Goal: Task Accomplishment & Management: Complete application form

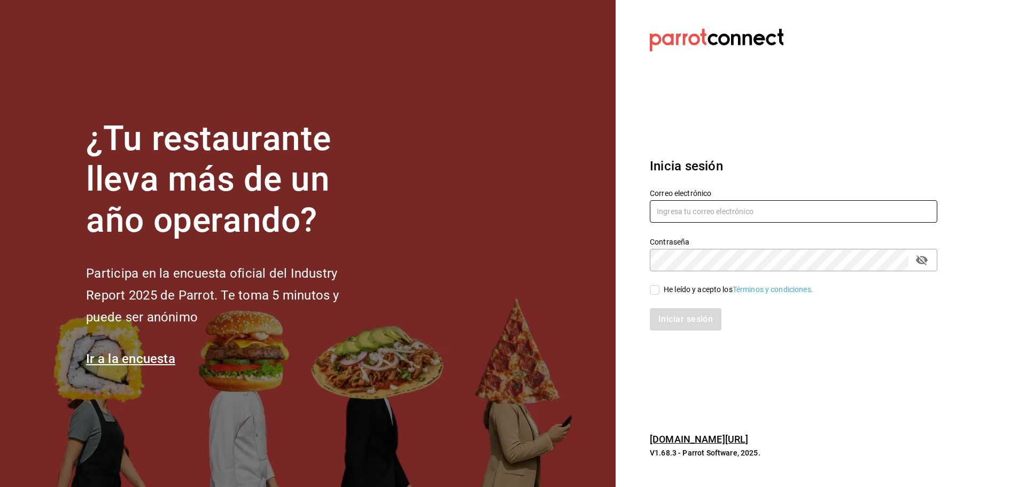
type input "[EMAIL_ADDRESS][DOMAIN_NAME]"
click at [656, 294] on input "He leído y acepto los Términos y condiciones." at bounding box center [655, 290] width 10 height 10
checkbox input "true"
click at [675, 318] on button "Iniciar sesión" at bounding box center [686, 319] width 73 height 22
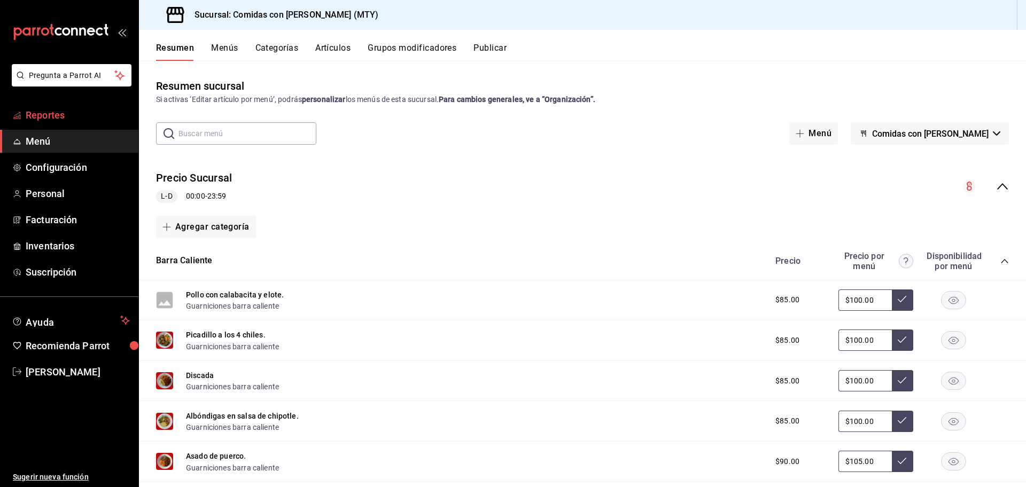
click at [58, 114] on span "Reportes" at bounding box center [78, 115] width 104 height 14
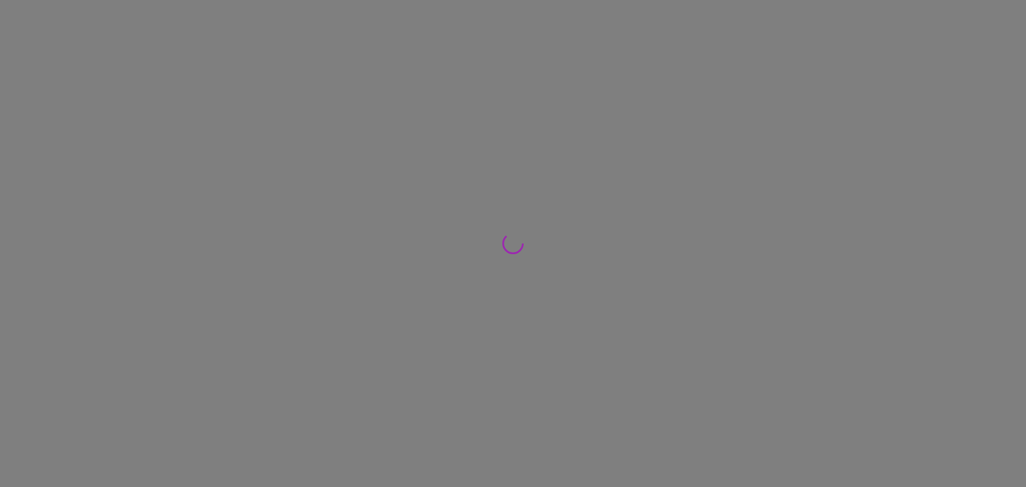
click at [58, 114] on div at bounding box center [513, 243] width 1026 height 487
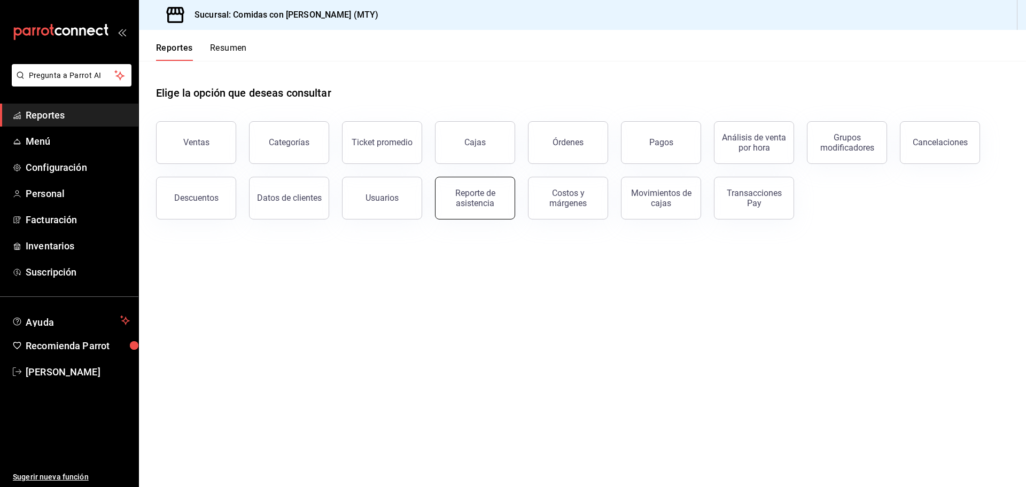
click at [471, 196] on div "Reporte de asistencia" at bounding box center [475, 198] width 66 height 20
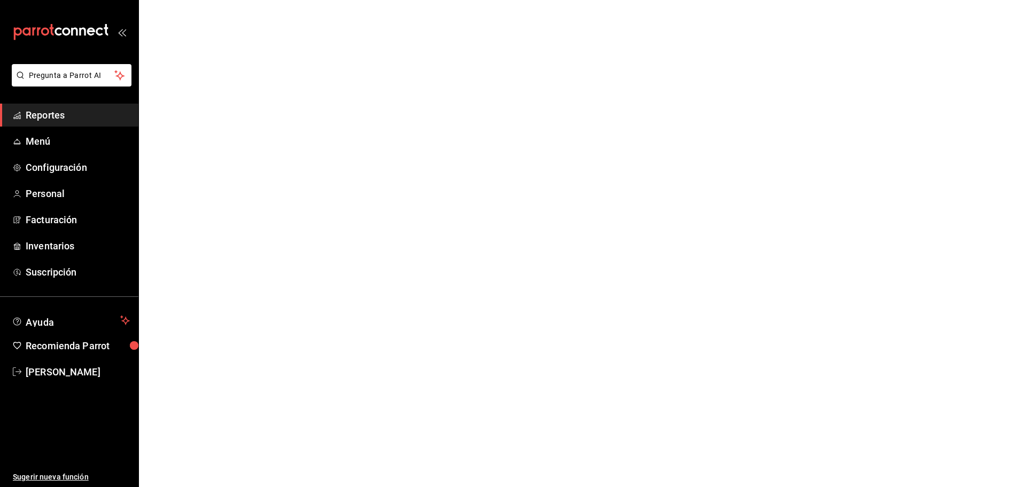
click at [471, 0] on html "Pregunta a Parrot AI Reportes Menú Configuración Personal Facturación Inventari…" at bounding box center [513, 0] width 1026 height 0
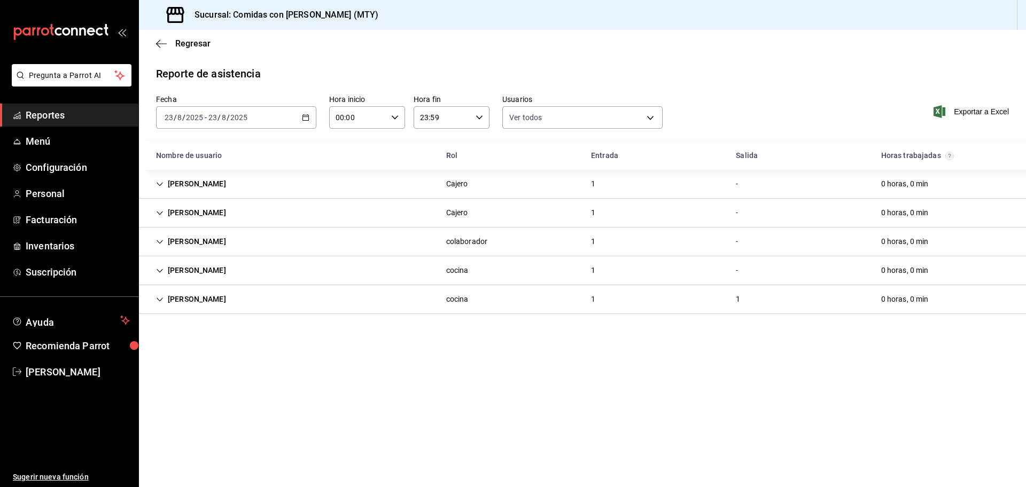
click at [305, 118] on icon "button" at bounding box center [305, 117] width 7 height 7
click at [204, 266] on span "Rango de fechas" at bounding box center [206, 269] width 83 height 11
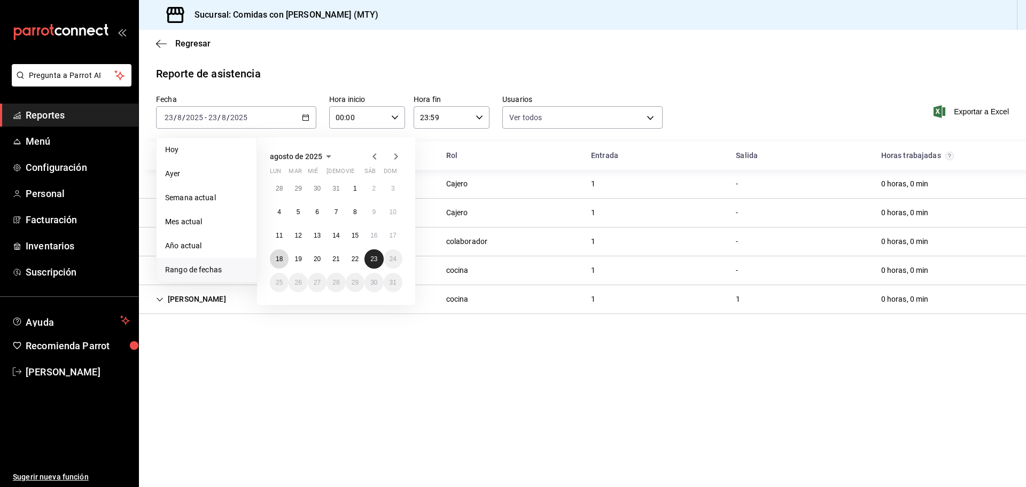
drag, startPoint x: 279, startPoint y: 256, endPoint x: 371, endPoint y: 254, distance: 91.9
click at [371, 254] on div "28 29 30 31 1 2 3 4 5 6 7 8 9 10 11 12 13 14 15 16 17 18 19 20 21 22 23 24 25 2…" at bounding box center [336, 235] width 132 height 113
click at [280, 261] on abbr "18" at bounding box center [279, 258] width 7 height 7
click at [372, 261] on abbr "23" at bounding box center [373, 258] width 7 height 7
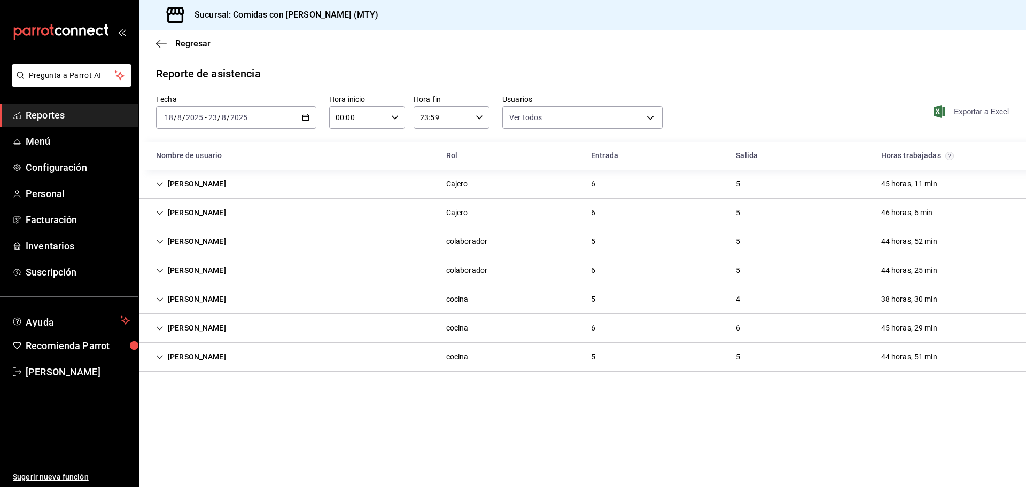
click at [983, 107] on span "Exportar a Excel" at bounding box center [971, 111] width 73 height 13
click at [54, 117] on span "Reportes" at bounding box center [78, 115] width 104 height 14
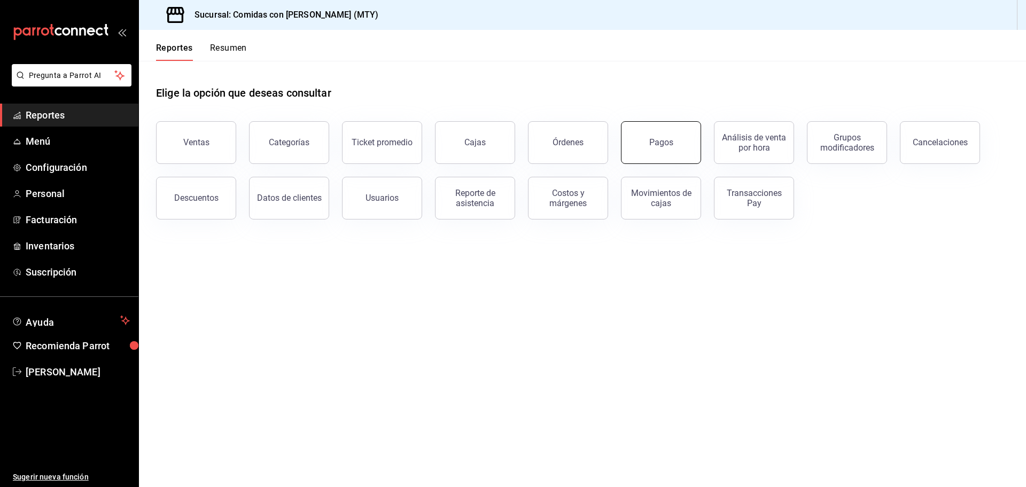
click at [653, 143] on div "Pagos" at bounding box center [661, 142] width 24 height 10
click at [653, 143] on html "Pregunta a Parrot AI Reportes Menú Configuración Personal Facturación Inventari…" at bounding box center [513, 243] width 1026 height 487
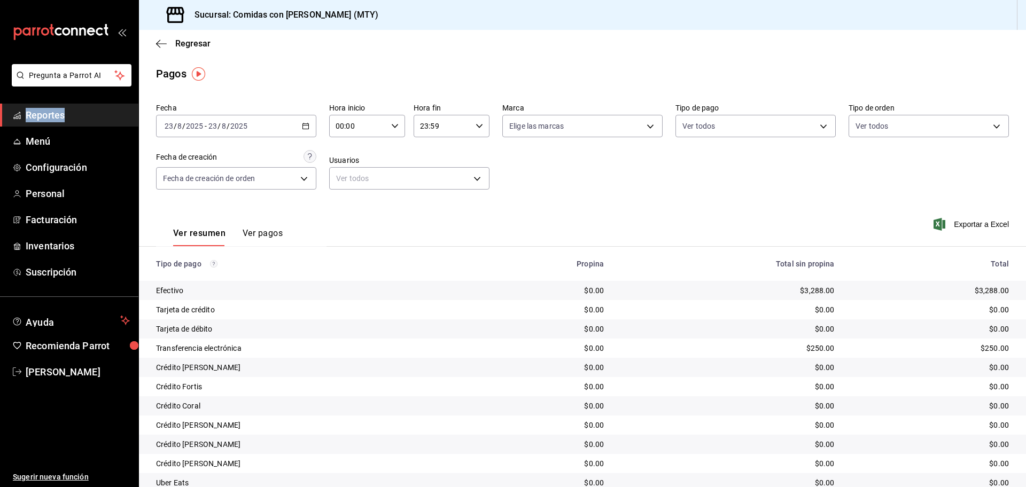
click at [302, 127] on icon "button" at bounding box center [305, 125] width 7 height 7
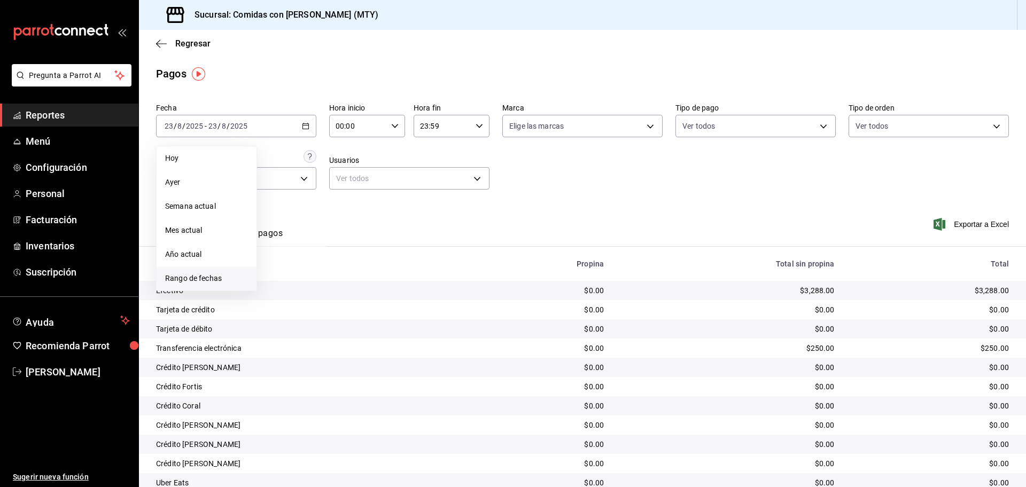
click at [190, 278] on span "Rango de fechas" at bounding box center [206, 278] width 83 height 11
click at [373, 194] on abbr "2" at bounding box center [374, 196] width 4 height 7
click at [379, 268] on button "23" at bounding box center [373, 267] width 19 height 19
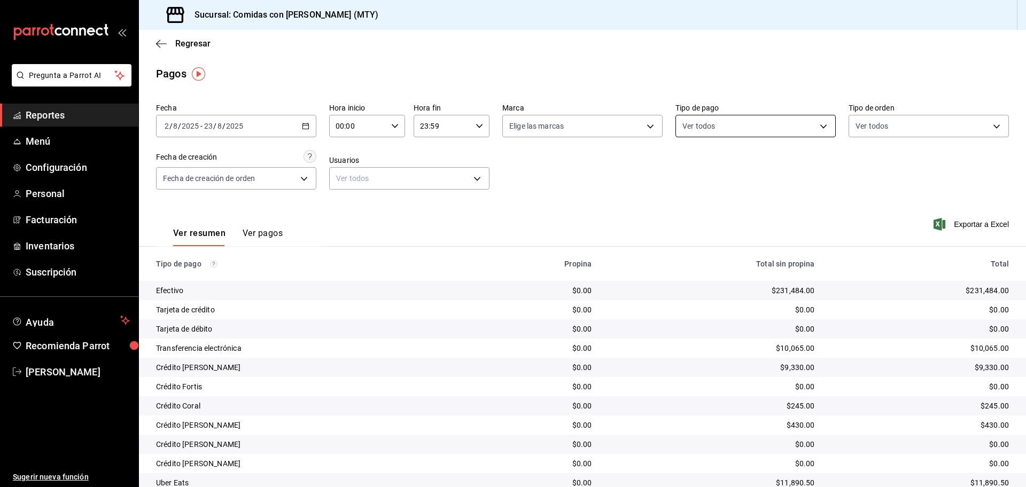
click at [815, 127] on body "Pregunta a Parrot AI Reportes Menú Configuración Personal Facturación Inventari…" at bounding box center [513, 243] width 1026 height 487
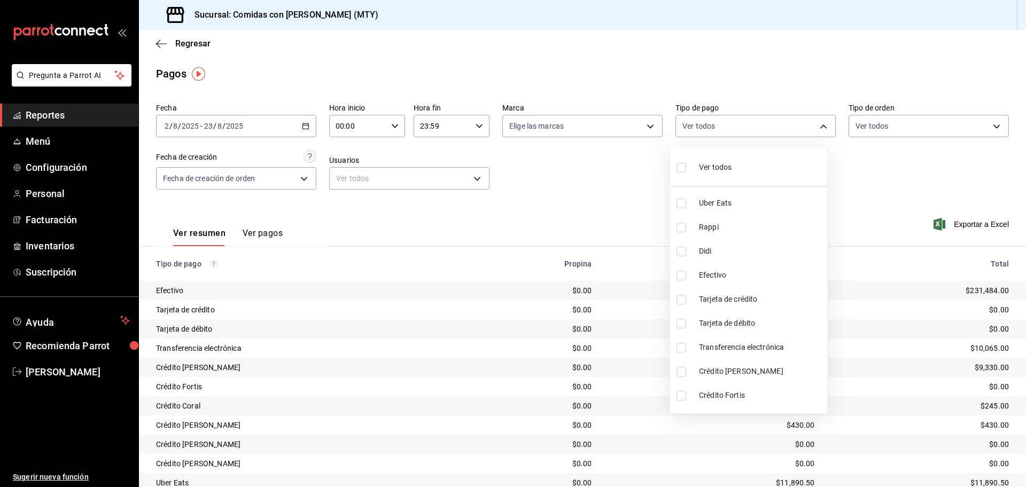
click at [690, 369] on li "Crédito [PERSON_NAME]" at bounding box center [748, 372] width 157 height 24
type input "3551a2b9-5c36-4b59-9fe2-f6097bfa6cc8"
checkbox input "true"
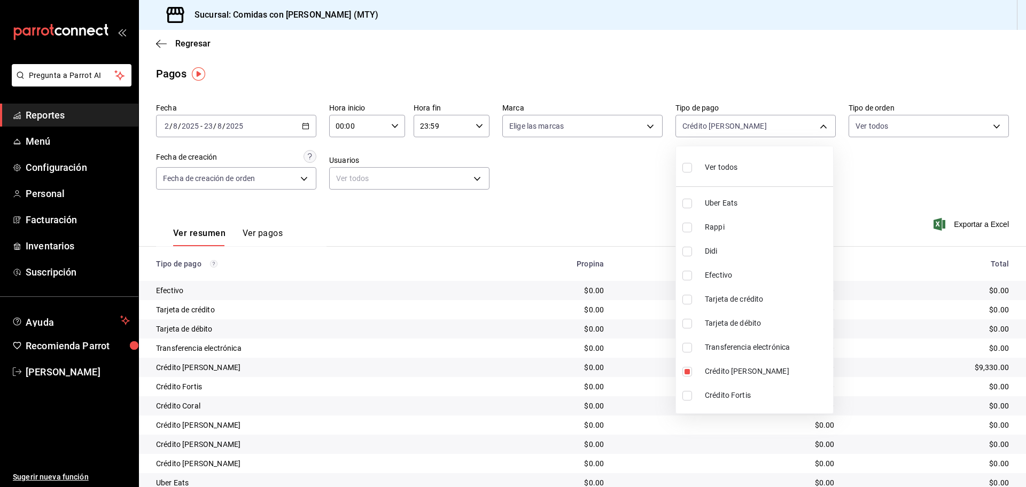
click at [570, 223] on div at bounding box center [513, 243] width 1026 height 487
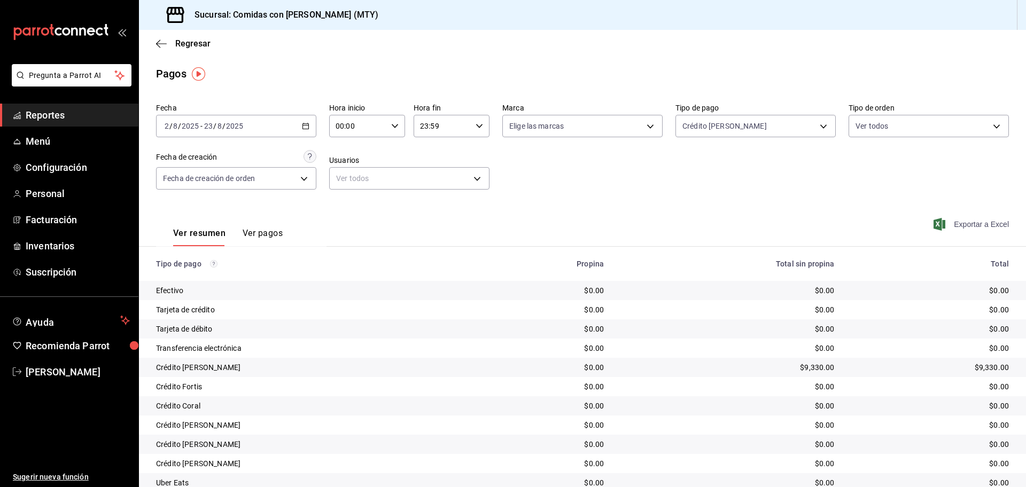
click at [962, 224] on span "Exportar a Excel" at bounding box center [971, 224] width 73 height 13
click at [193, 42] on span "Regresar" at bounding box center [192, 43] width 35 height 10
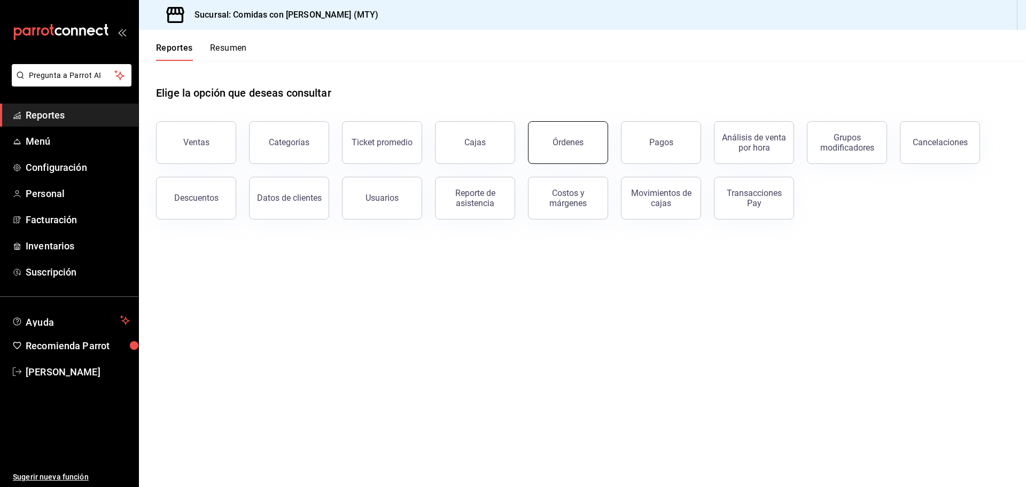
click at [564, 126] on button "Órdenes" at bounding box center [568, 142] width 80 height 43
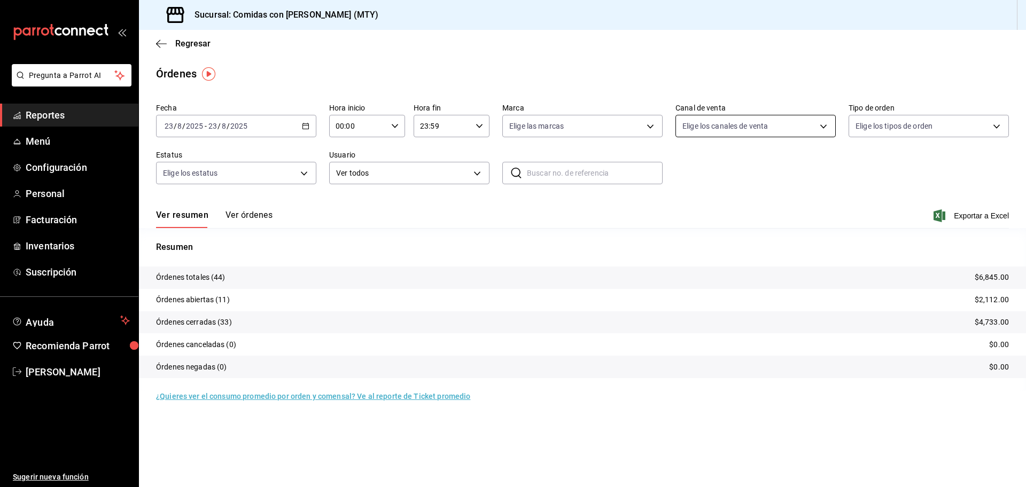
click at [828, 127] on body "Pregunta a Parrot AI Reportes Menú Configuración Personal Facturación Inventari…" at bounding box center [513, 243] width 1026 height 487
click at [553, 209] on div at bounding box center [513, 243] width 1026 height 487
click at [995, 121] on body "Pregunta a Parrot AI Reportes Menú Configuración Personal Facturación Inventari…" at bounding box center [513, 243] width 1026 height 487
click at [908, 233] on li "A domicilio" at bounding box center [928, 227] width 159 height 24
type input "790bd778-3077-40db-99de-dd35bf92f948"
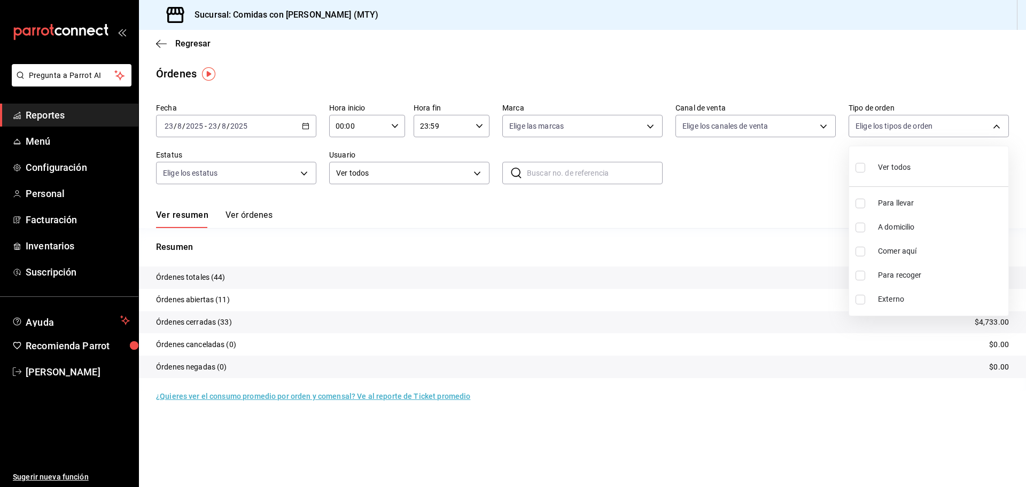
checkbox input "true"
click at [298, 122] on div at bounding box center [513, 243] width 1026 height 487
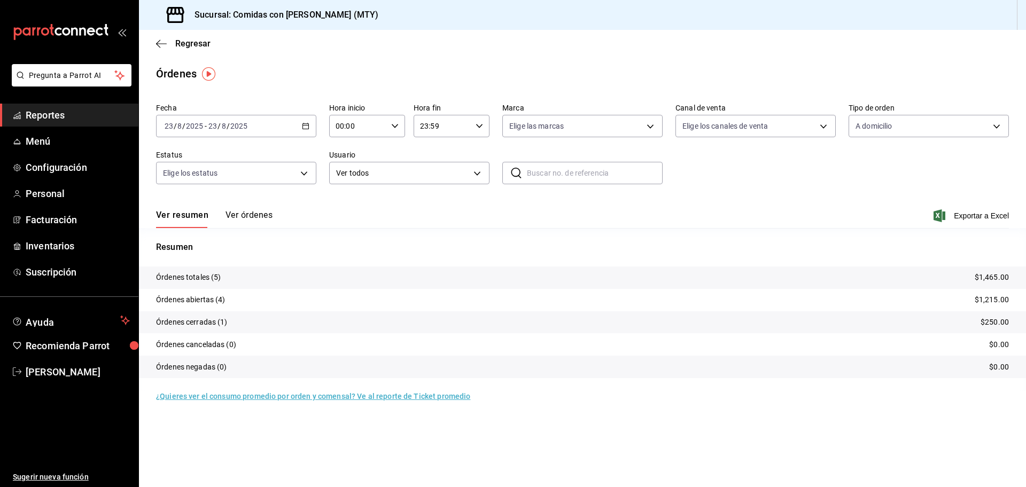
click at [298, 122] on div "[DATE] [DATE] - [DATE] [DATE]" at bounding box center [236, 126] width 160 height 22
click at [183, 272] on li "Rango de fechas" at bounding box center [207, 279] width 100 height 24
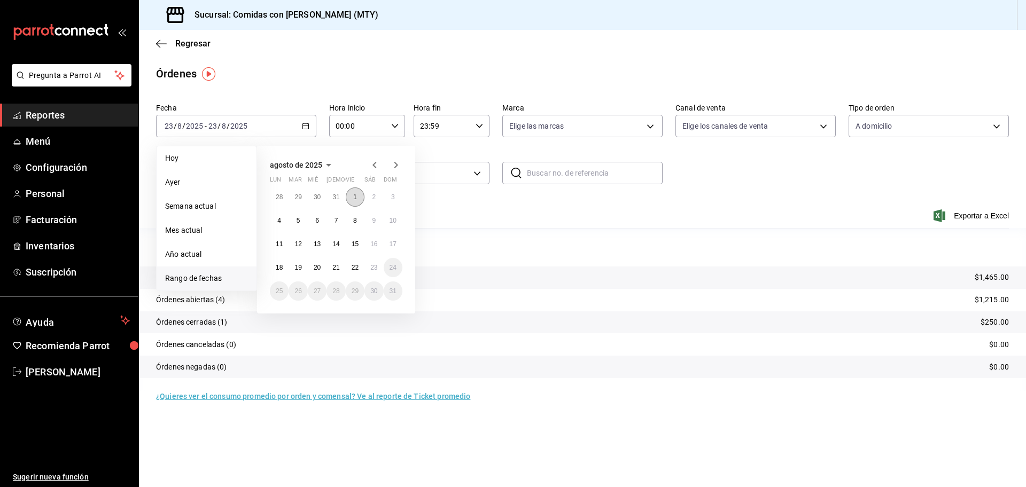
click at [353, 200] on button "1" at bounding box center [355, 197] width 19 height 19
click at [376, 268] on abbr "23" at bounding box center [373, 267] width 7 height 7
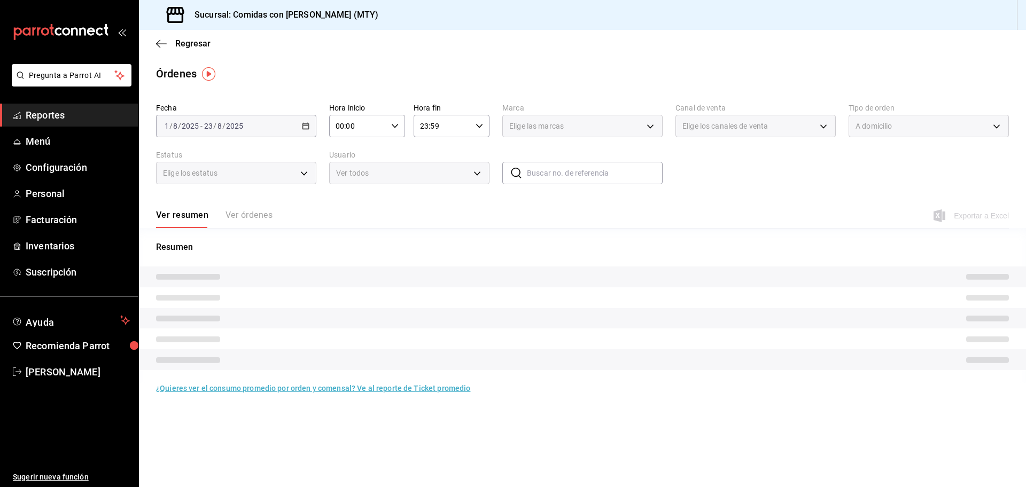
click at [303, 173] on div "Elige los estatus" at bounding box center [236, 173] width 160 height 22
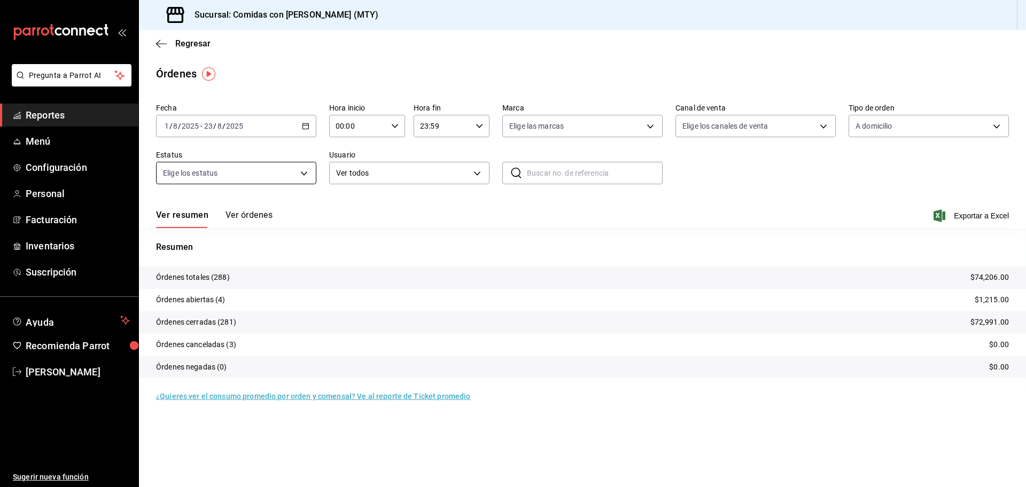
click at [303, 173] on body "Pregunta a Parrot AI Reportes Menú Configuración Personal Facturación Inventari…" at bounding box center [513, 243] width 1026 height 487
click at [216, 269] on span "Cerrada" at bounding box center [248, 274] width 126 height 11
type input "FINISHED"
checkbox input "true"
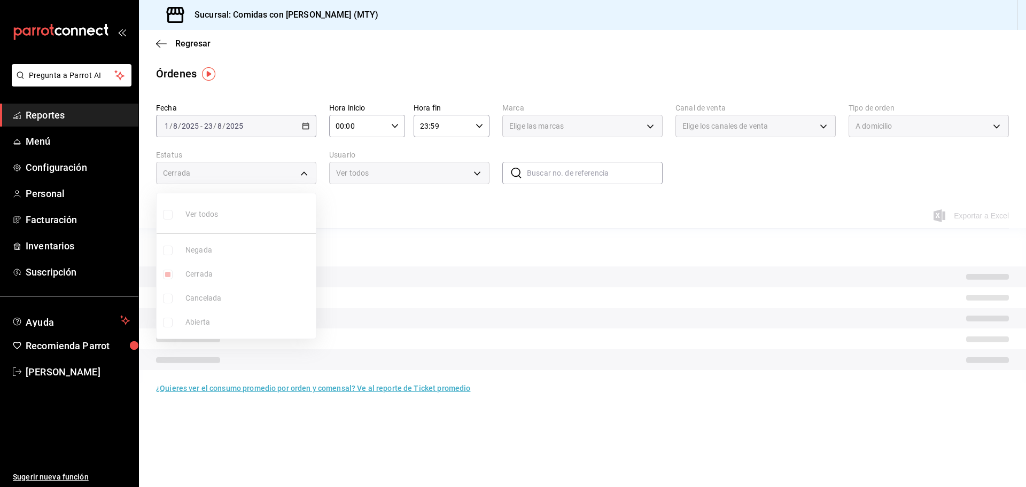
click at [636, 199] on div at bounding box center [513, 243] width 1026 height 487
click at [589, 177] on input "text" at bounding box center [595, 172] width 136 height 21
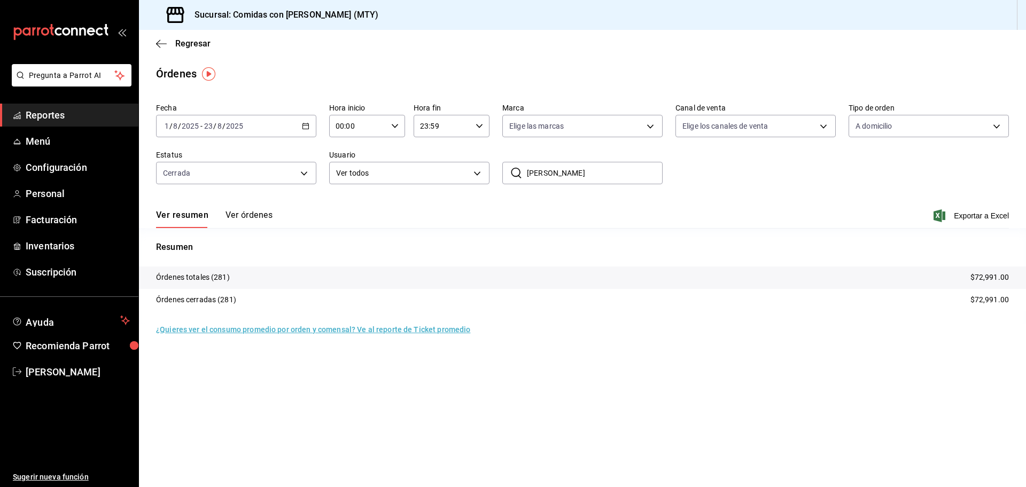
type input "[PERSON_NAME]"
click at [973, 214] on span "Exportar a Excel" at bounding box center [971, 215] width 73 height 13
click at [49, 112] on span "Reportes" at bounding box center [78, 115] width 104 height 14
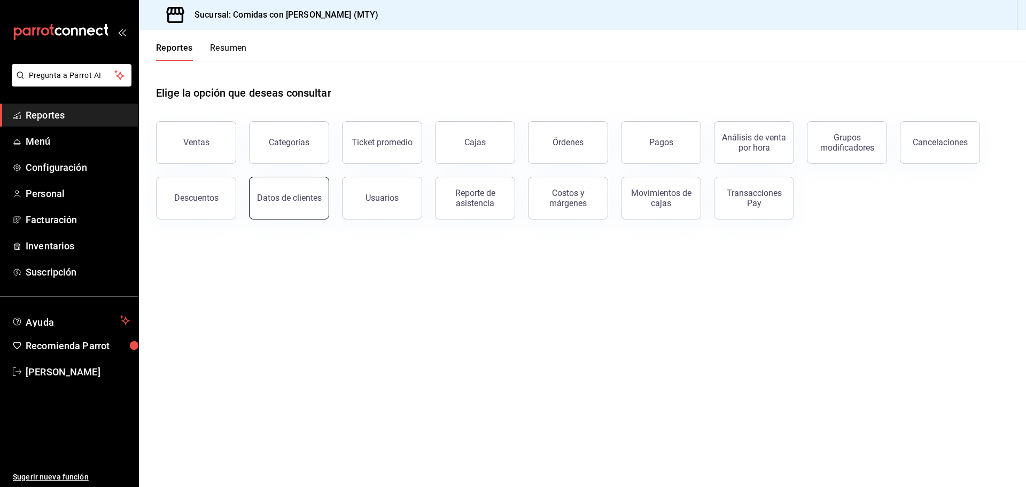
click at [292, 199] on div "Datos de clientes" at bounding box center [289, 198] width 65 height 10
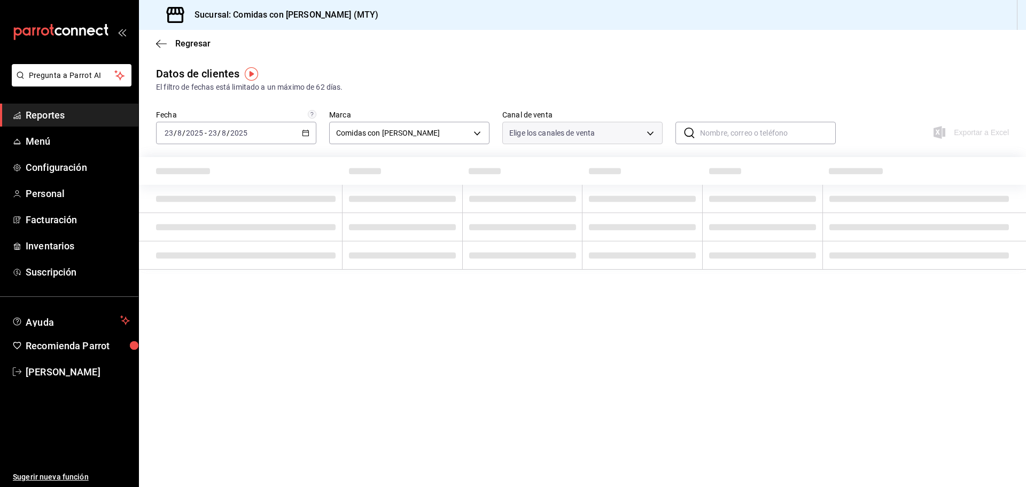
type input "PARROT,DIDI_FOOD,ONLINE"
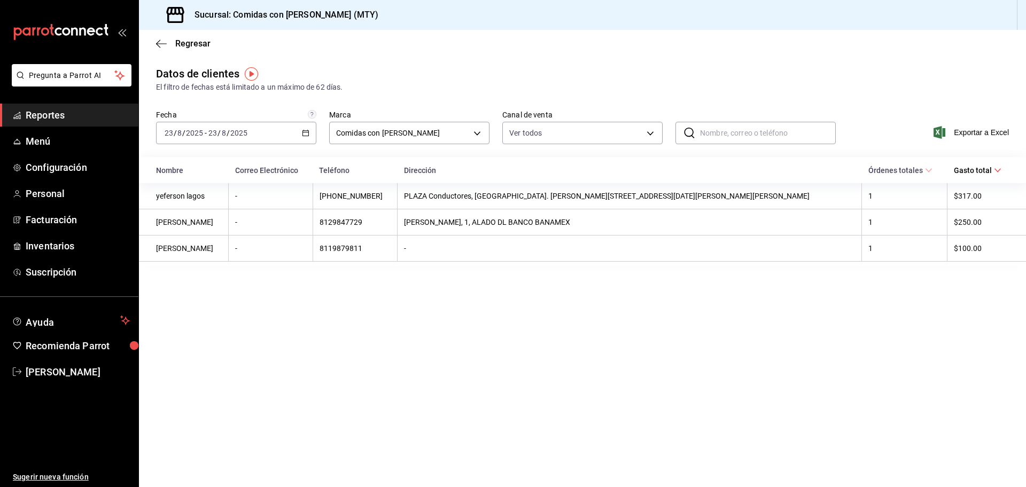
click at [714, 130] on input "text" at bounding box center [768, 132] width 136 height 21
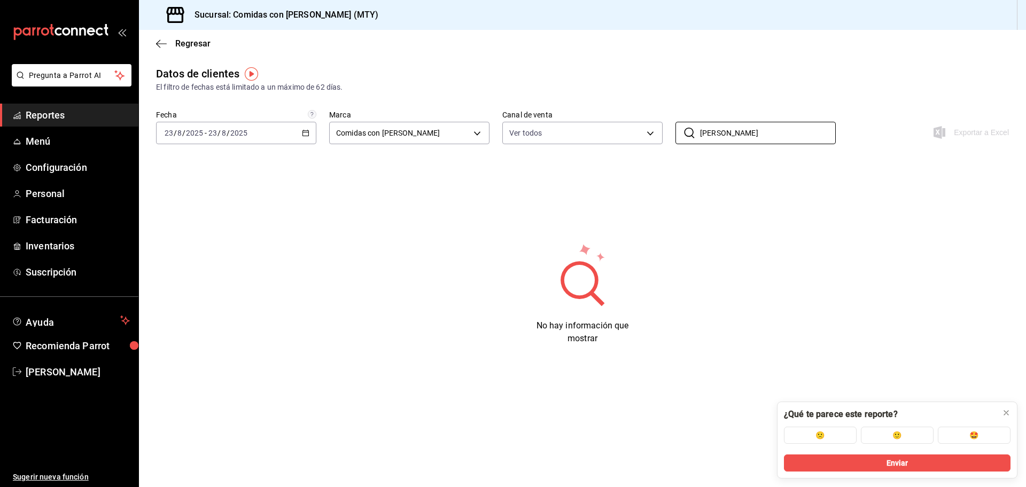
type input "[PERSON_NAME]"
click at [308, 137] on div "[DATE] [DATE] - [DATE] [DATE]" at bounding box center [236, 133] width 160 height 22
click at [198, 258] on span "Rango de fechas" at bounding box center [206, 261] width 83 height 11
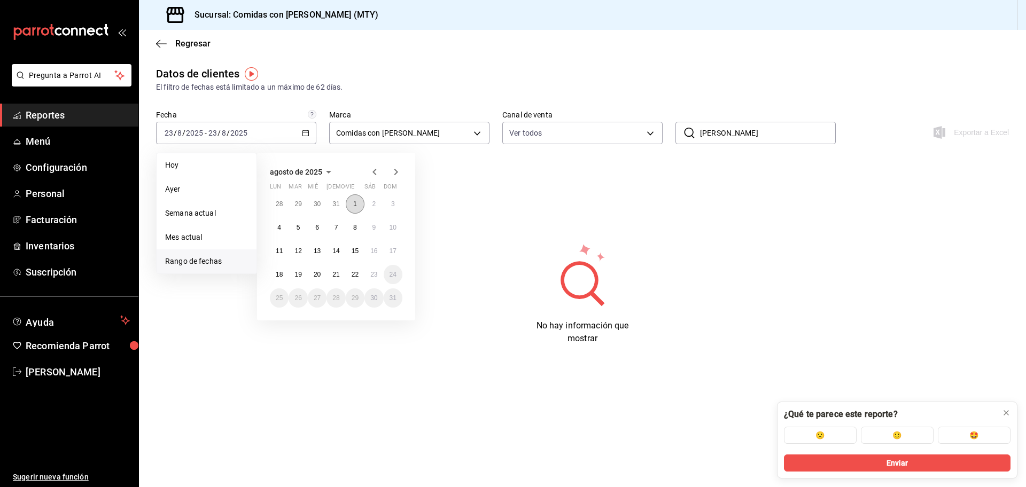
click at [355, 203] on abbr "1" at bounding box center [355, 203] width 4 height 7
click at [377, 275] on abbr "23" at bounding box center [373, 274] width 7 height 7
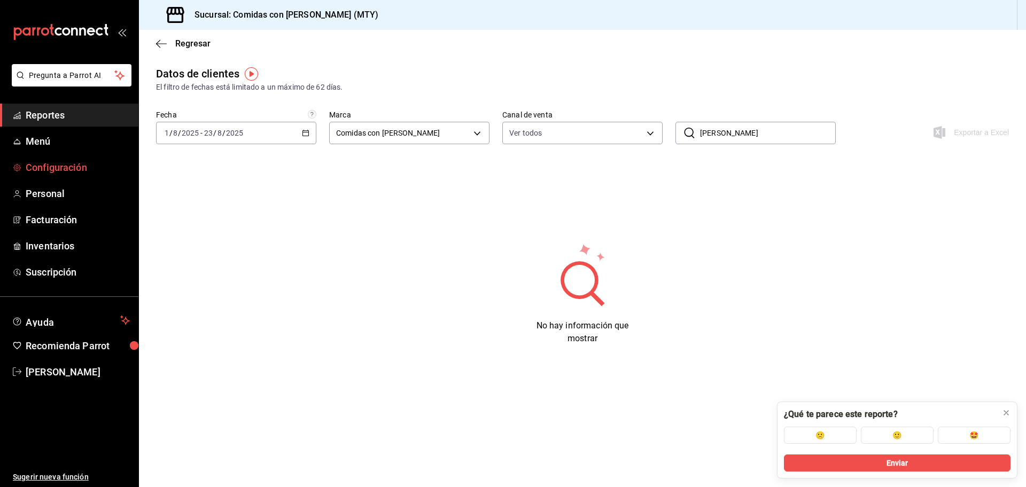
click at [67, 164] on span "Configuración" at bounding box center [78, 167] width 104 height 14
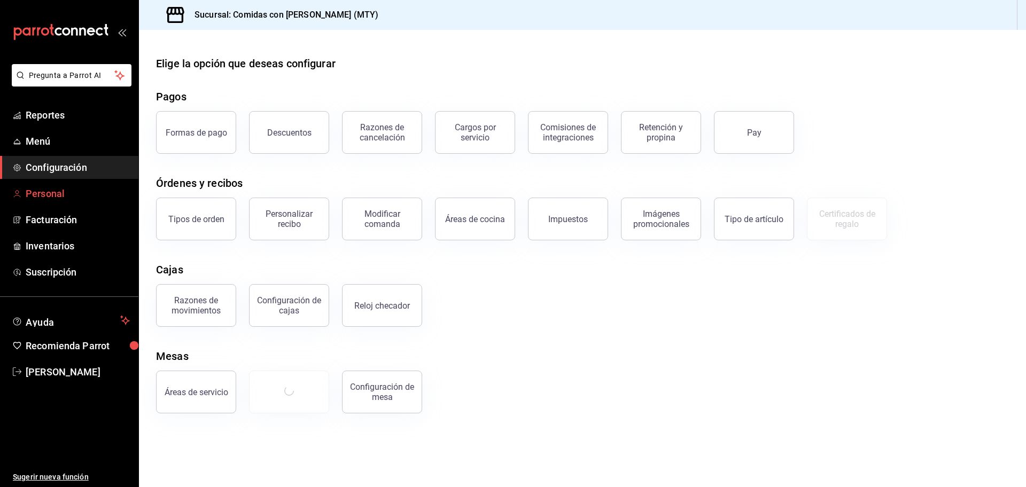
click at [37, 198] on span "Personal" at bounding box center [78, 193] width 104 height 14
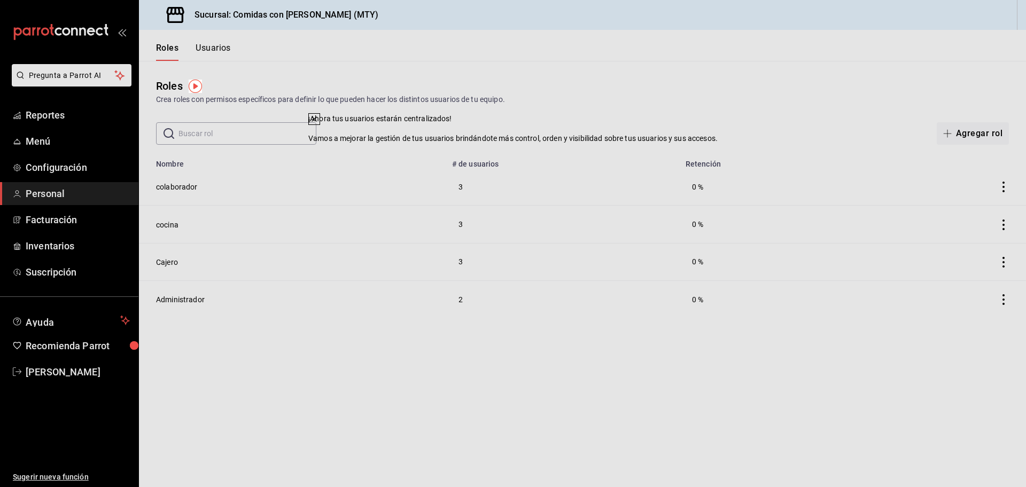
click at [37, 198] on span "Personal" at bounding box center [78, 193] width 104 height 14
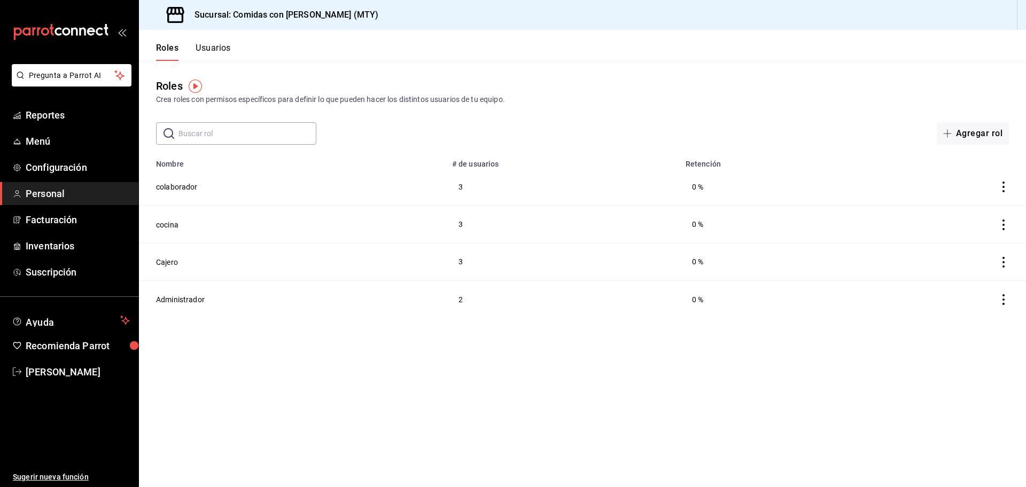
click at [215, 46] on button "Usuarios" at bounding box center [213, 52] width 35 height 18
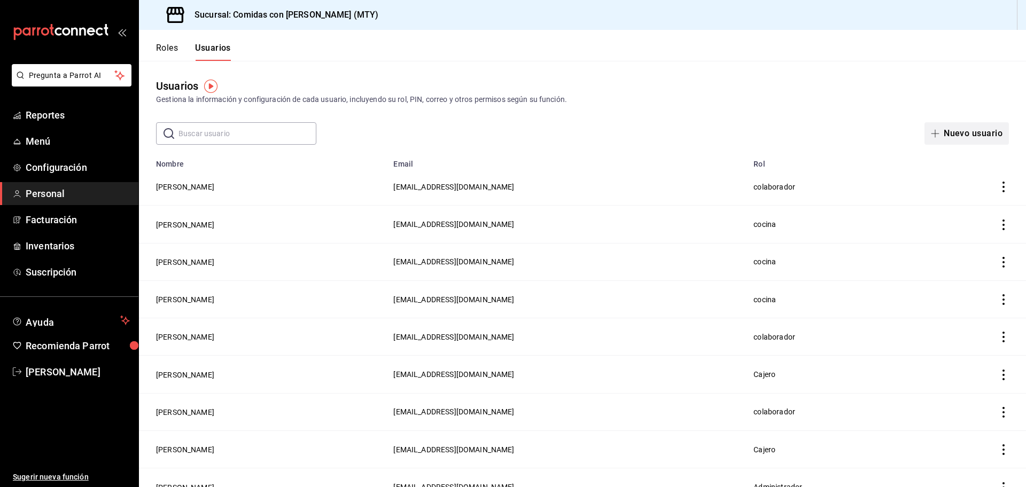
click at [973, 130] on button "Nuevo usuario" at bounding box center [966, 133] width 84 height 22
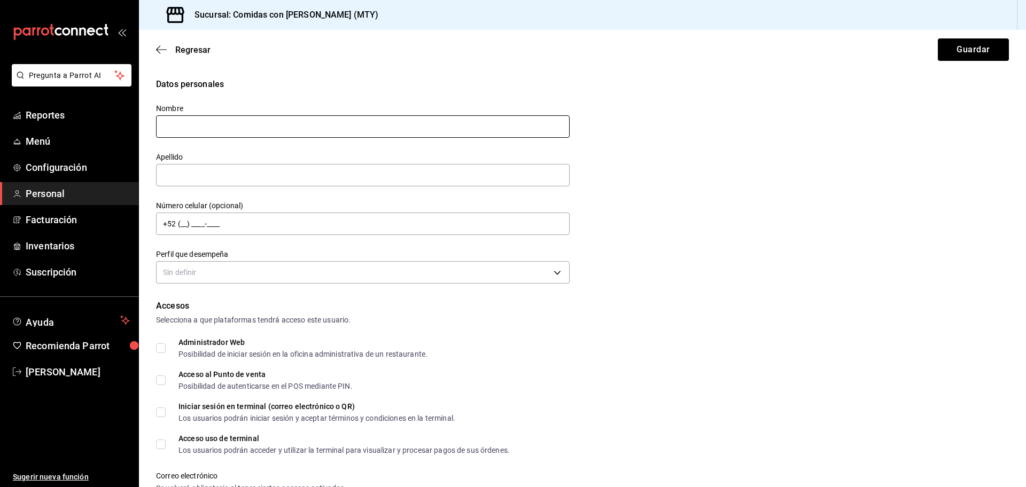
click at [215, 128] on input "text" at bounding box center [363, 126] width 414 height 22
type input "[PERSON_NAME]"
click at [201, 175] on input "text" at bounding box center [363, 175] width 414 height 22
type input "[PERSON_NAME]"
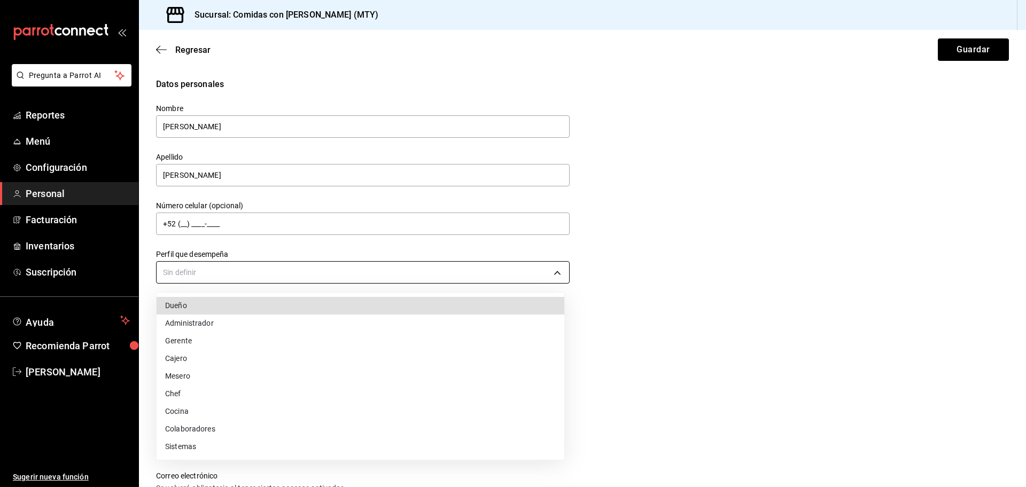
click at [208, 279] on body "Pregunta a Parrot AI Reportes Menú Configuración Personal Facturación Inventari…" at bounding box center [513, 243] width 1026 height 487
click at [198, 424] on li "Colaboradores" at bounding box center [361, 429] width 408 height 18
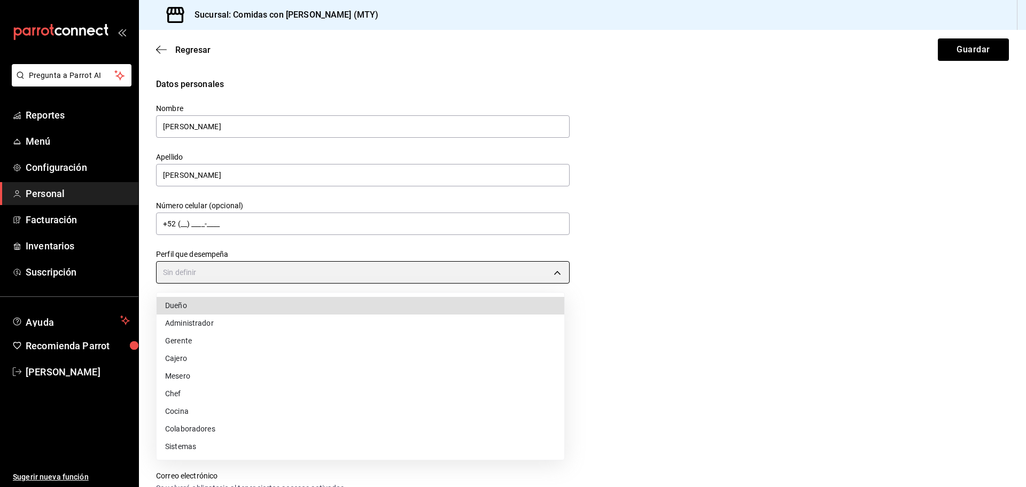
type input "STAFF"
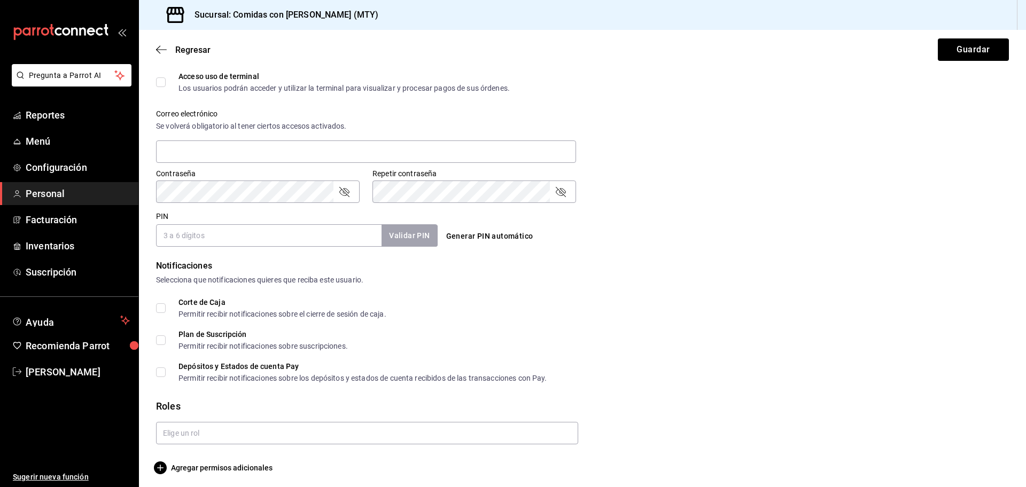
scroll to position [367, 0]
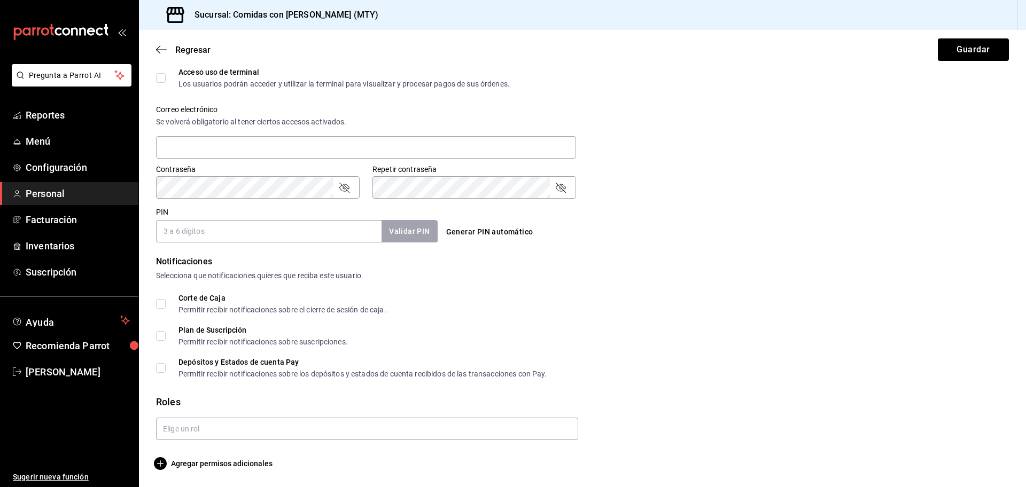
click at [246, 231] on input "PIN" at bounding box center [268, 231] width 225 height 22
type input "8956"
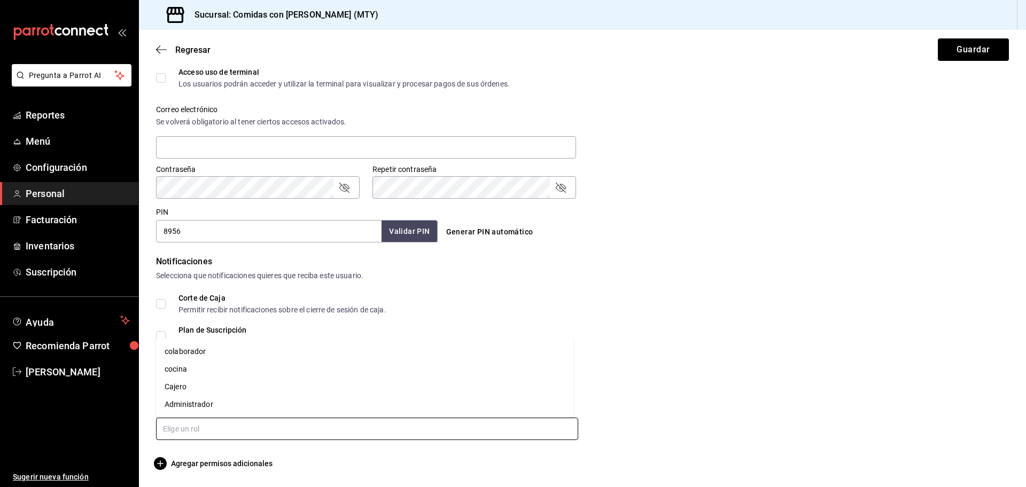
click at [206, 433] on input "text" at bounding box center [367, 429] width 422 height 22
click at [184, 344] on li "colaborador" at bounding box center [364, 352] width 417 height 18
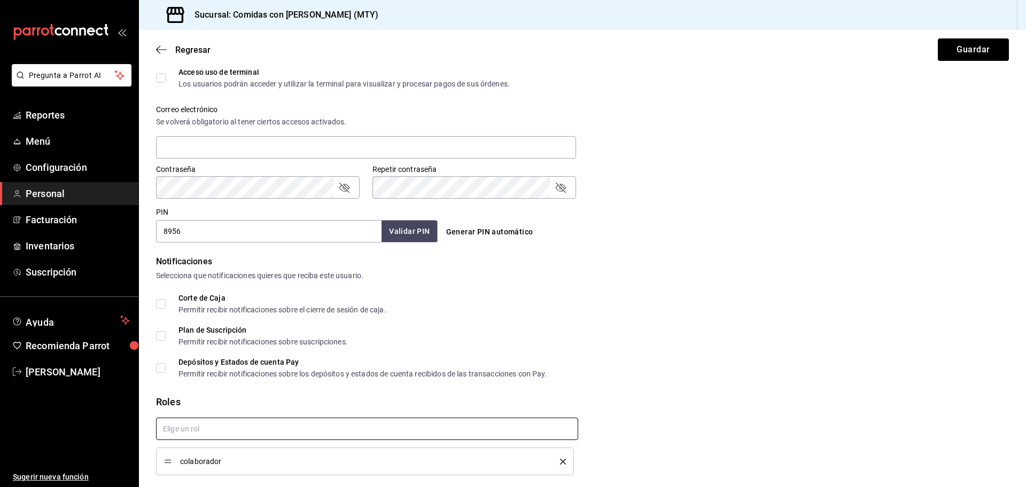
checkbox input "true"
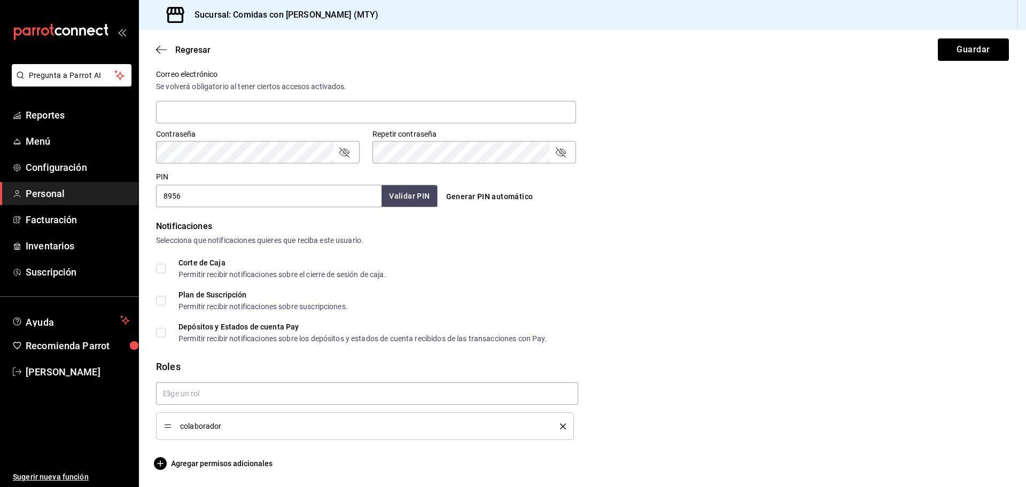
click at [214, 196] on input "8956" at bounding box center [268, 196] width 225 height 22
click at [212, 465] on span "Agregar permisos adicionales" at bounding box center [214, 463] width 116 height 13
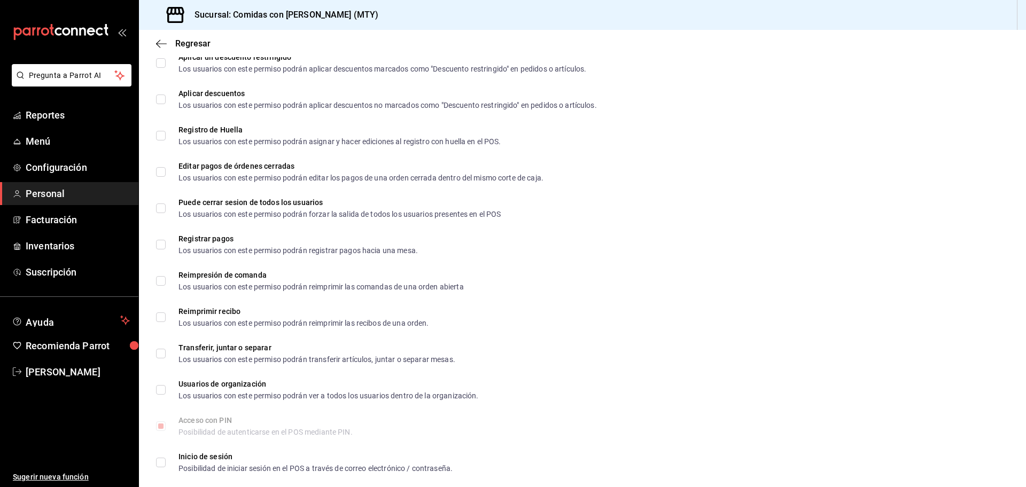
scroll to position [1416, 0]
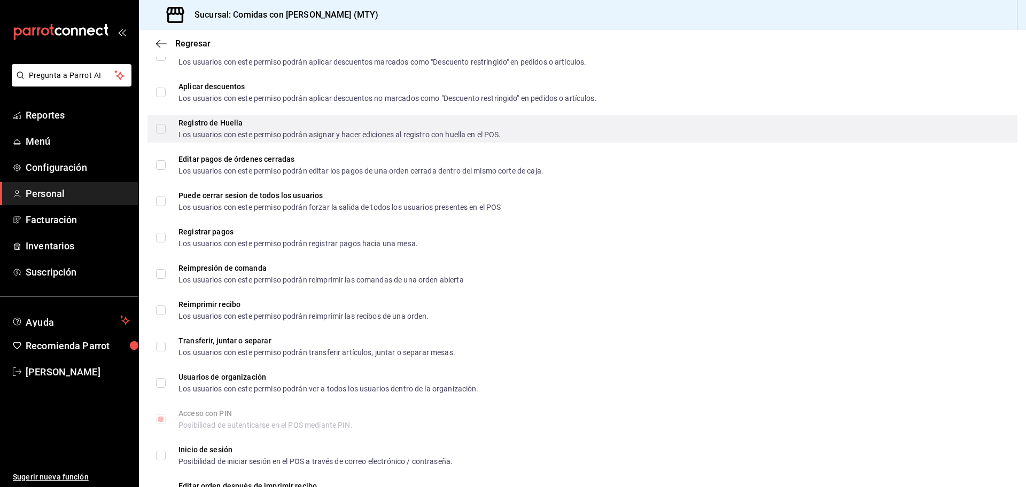
click at [165, 124] on input "Registro de Huella Los usuarios con este permiso podrán asignar y hacer edicion…" at bounding box center [161, 129] width 10 height 10
checkbox input "true"
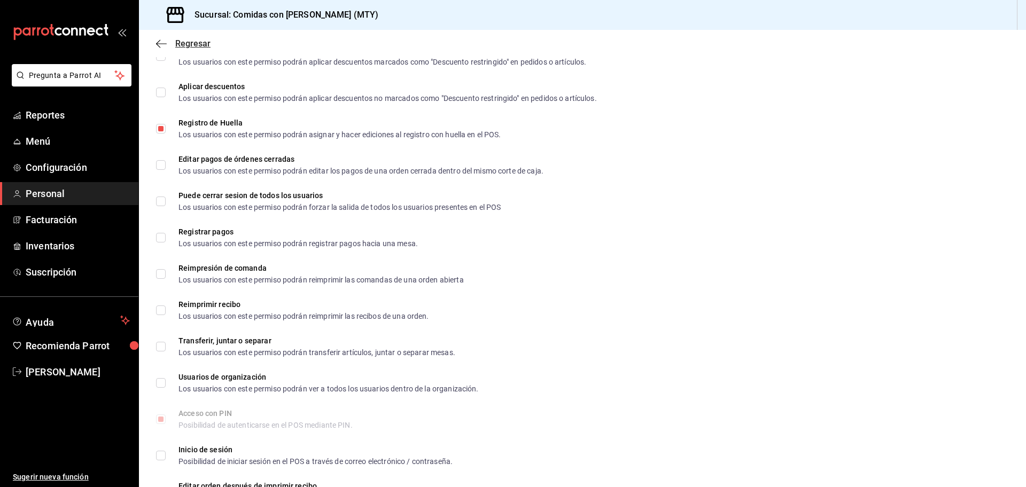
click at [188, 42] on span "Regresar" at bounding box center [192, 43] width 35 height 10
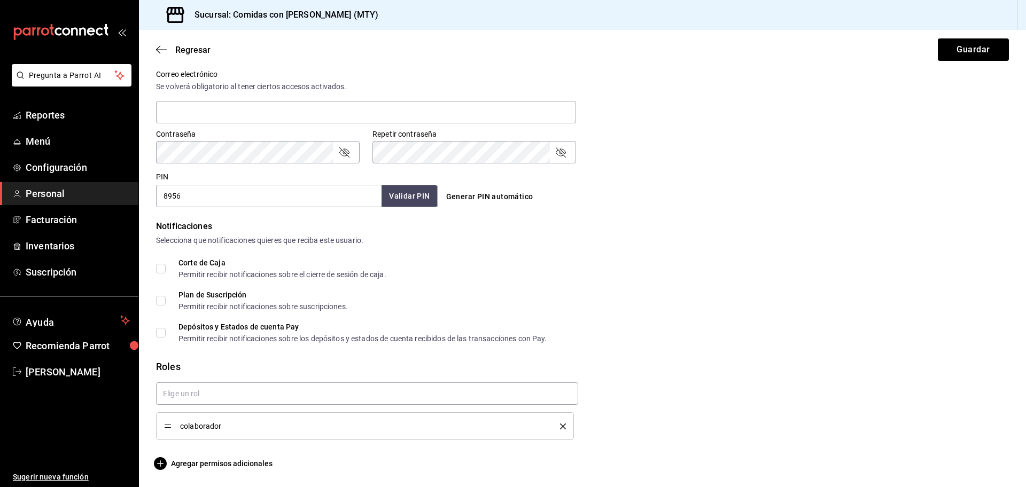
scroll to position [402, 0]
click at [208, 194] on input "8956" at bounding box center [268, 196] width 225 height 22
type input "8"
type input "8090"
click at [965, 49] on button "Guardar" at bounding box center [973, 49] width 71 height 22
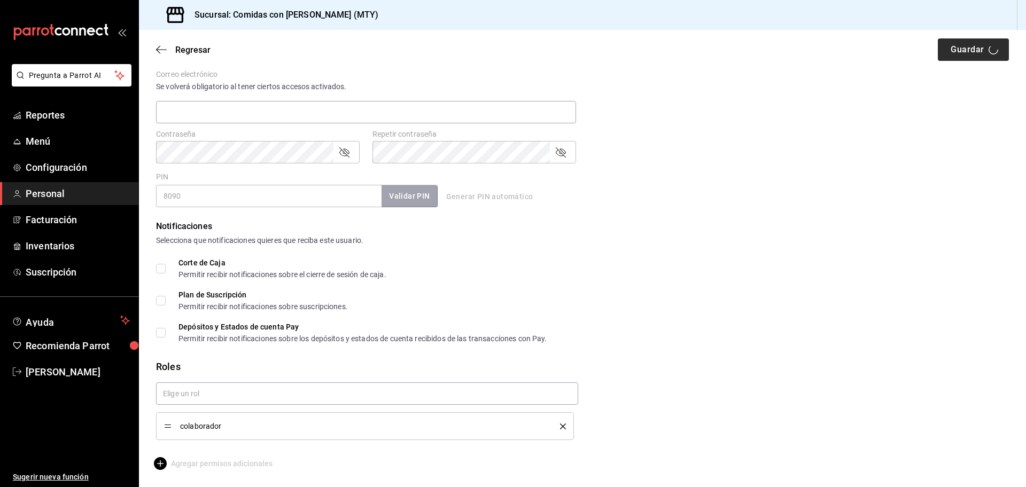
scroll to position [126, 0]
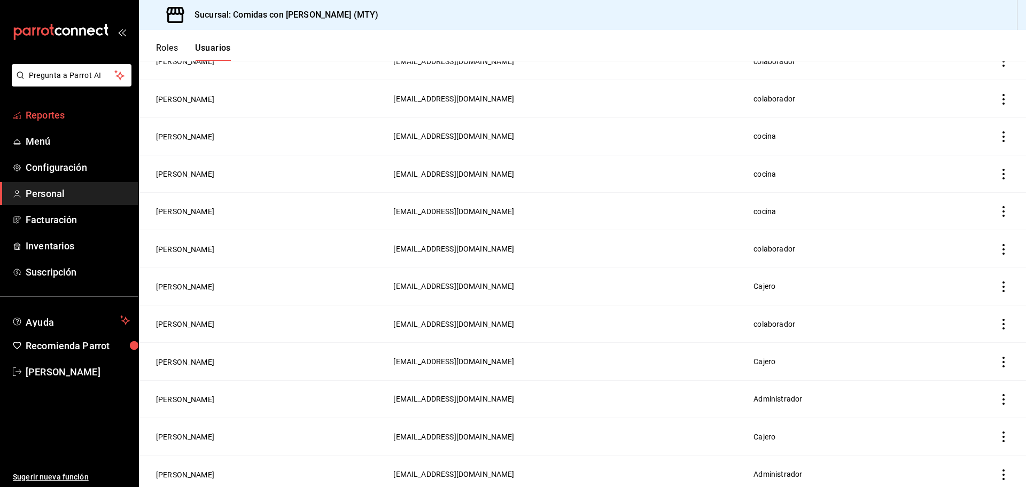
click at [67, 106] on link "Reportes" at bounding box center [69, 115] width 138 height 23
